Goal: Check status: Check status

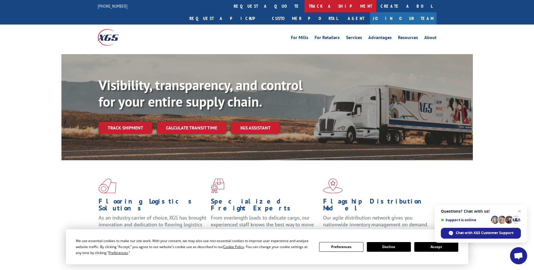
click at [304, 5] on link "track a shipment" at bounding box center [340, 6] width 72 height 12
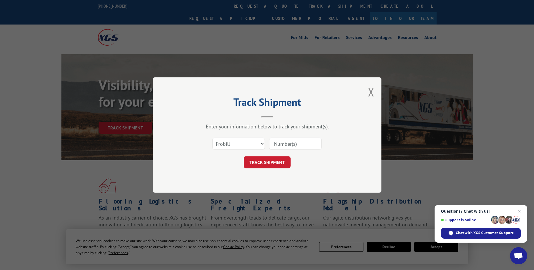
click at [284, 146] on input at bounding box center [295, 144] width 53 height 12
click at [212, 138] on select "Select category... Probill BOL PO" at bounding box center [238, 144] width 53 height 12
select select "bol"
click option "BOL" at bounding box center [0, 0] width 0 height 0
click at [279, 144] on input at bounding box center [295, 144] width 53 height 12
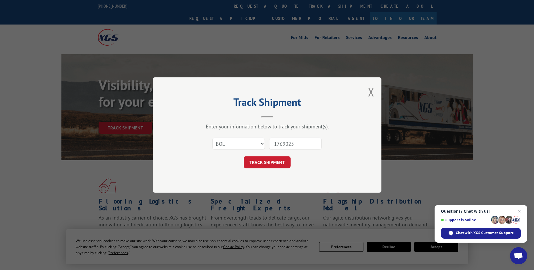
type input "17690251"
click button "TRACK SHIPMENT" at bounding box center [267, 163] width 47 height 12
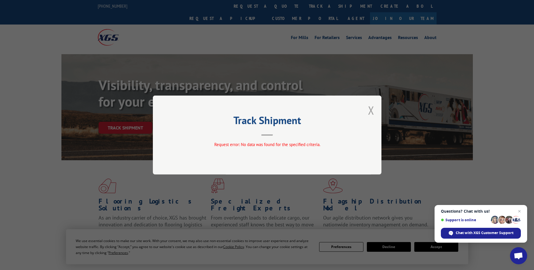
click at [372, 112] on button "Close modal" at bounding box center [371, 110] width 6 height 15
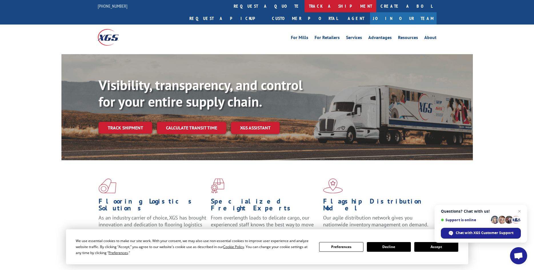
click at [304, 9] on link "track a shipment" at bounding box center [340, 6] width 72 height 12
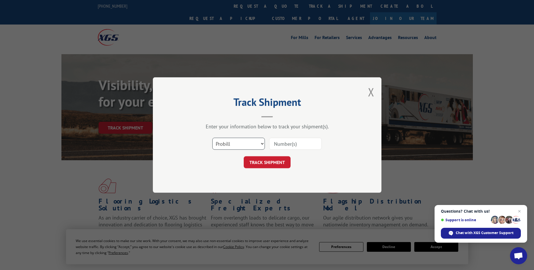
click at [212, 138] on select "Select category... Probill BOL PO" at bounding box center [238, 144] width 53 height 12
select select "bol"
click option "BOL" at bounding box center [0, 0] width 0 height 0
click at [285, 145] on input at bounding box center [295, 144] width 53 height 12
type input "17690251"
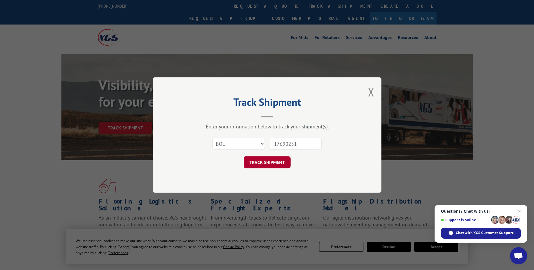
click at [267, 160] on button "TRACK SHIPMENT" at bounding box center [267, 163] width 47 height 12
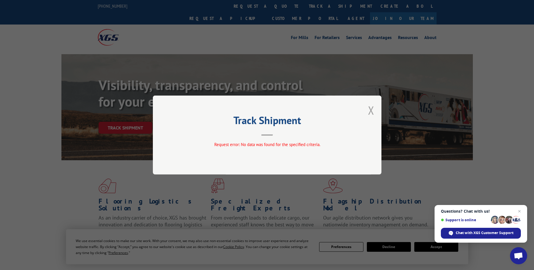
click at [374, 112] on button "Close modal" at bounding box center [371, 110] width 6 height 15
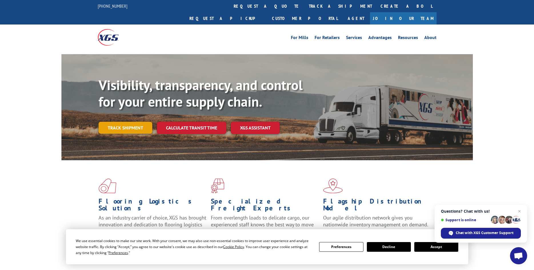
click at [116, 122] on link "Track shipment" at bounding box center [126, 128] width 54 height 12
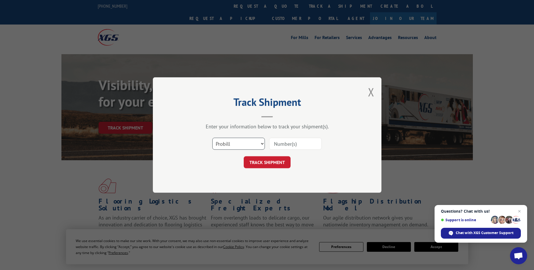
click at [212, 138] on select "Select category... Probill BOL PO" at bounding box center [238, 144] width 53 height 12
click option "Probill" at bounding box center [0, 0] width 0 height 0
click at [291, 144] on input at bounding box center [295, 144] width 53 height 12
type input "17690251"
click button "TRACK SHIPMENT" at bounding box center [267, 163] width 47 height 12
